Goal: Information Seeking & Learning: Learn about a topic

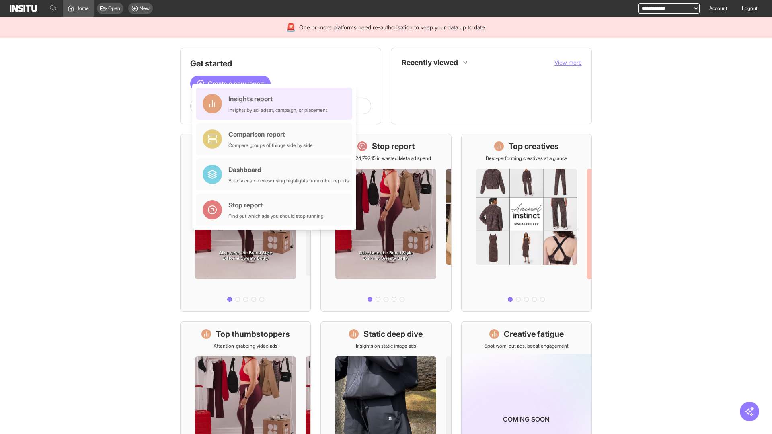
click at [276, 104] on div "Insights report Insights by ad, adset, campaign, or placement" at bounding box center [277, 103] width 99 height 19
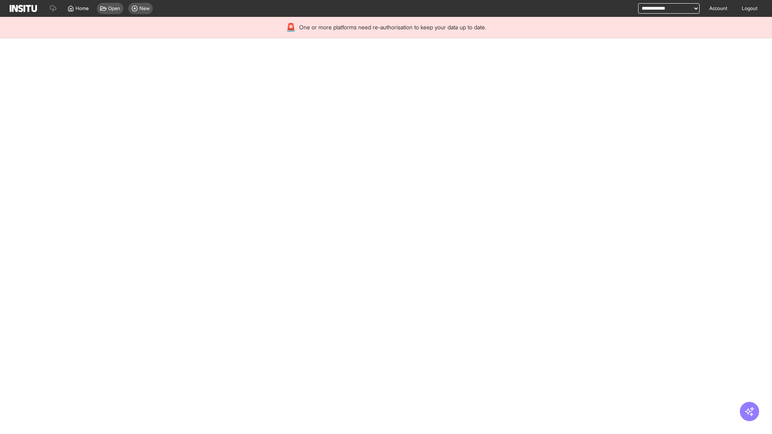
select select "**"
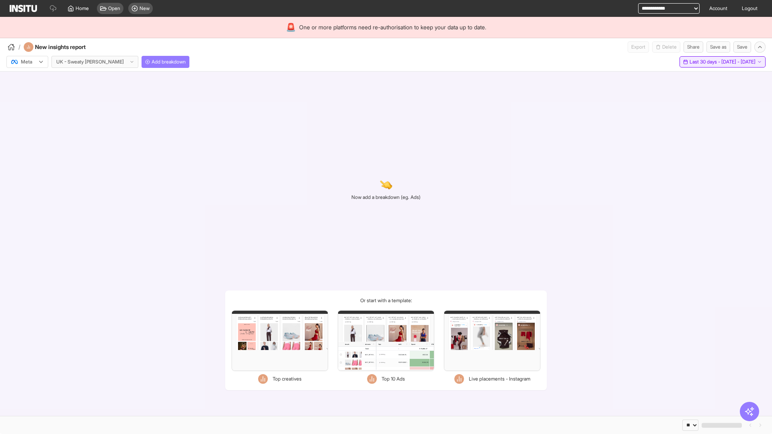
click at [705, 62] on span "Last 30 days - [DATE] - [DATE]" at bounding box center [723, 62] width 66 height 6
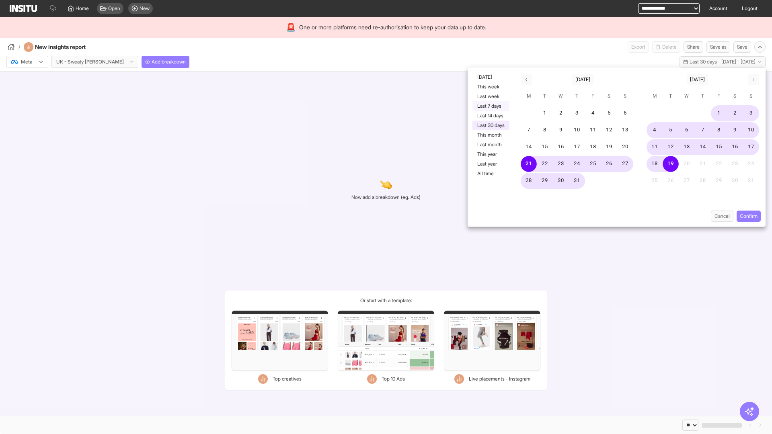
click at [490, 106] on button "Last 7 days" at bounding box center [491, 106] width 37 height 10
